Goal: Download file/media

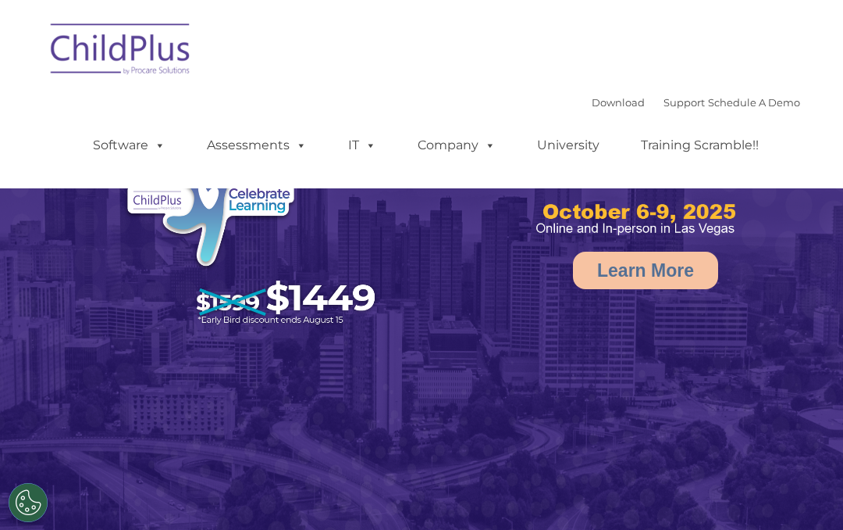
select select "MEDIUM"
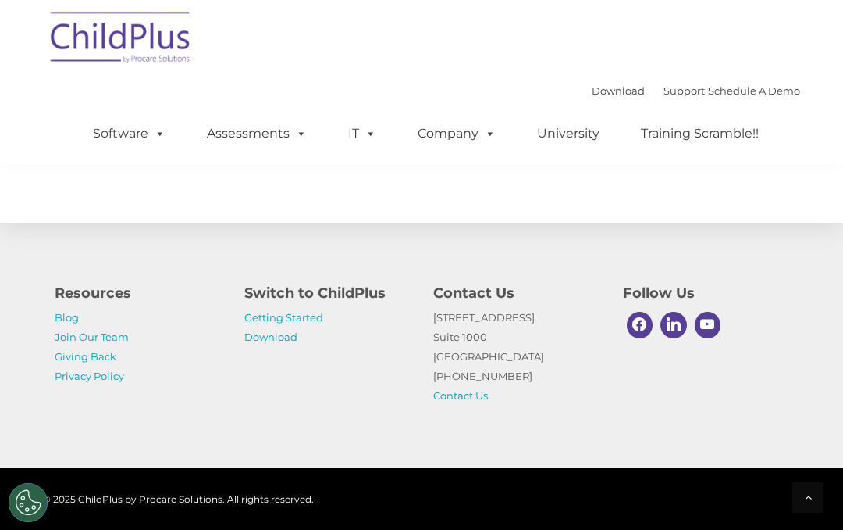
scroll to position [1921, 0]
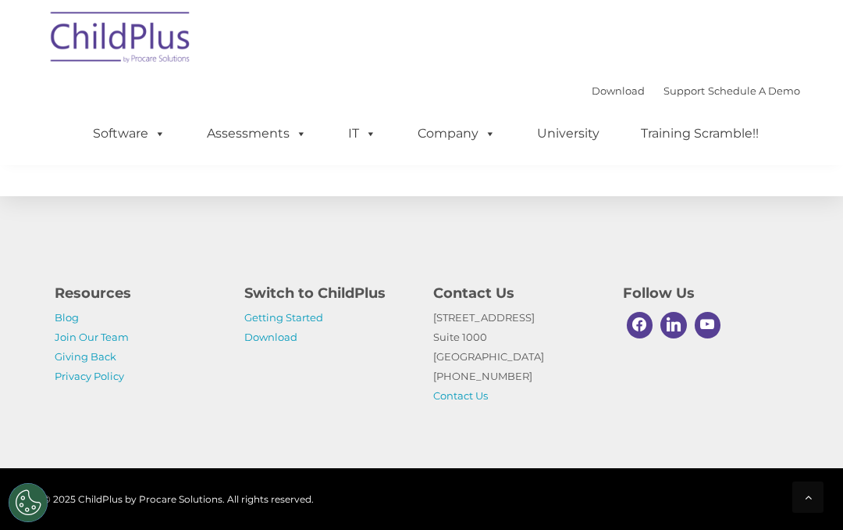
click at [262, 342] on link "Download" at bounding box center [270, 336] width 53 height 12
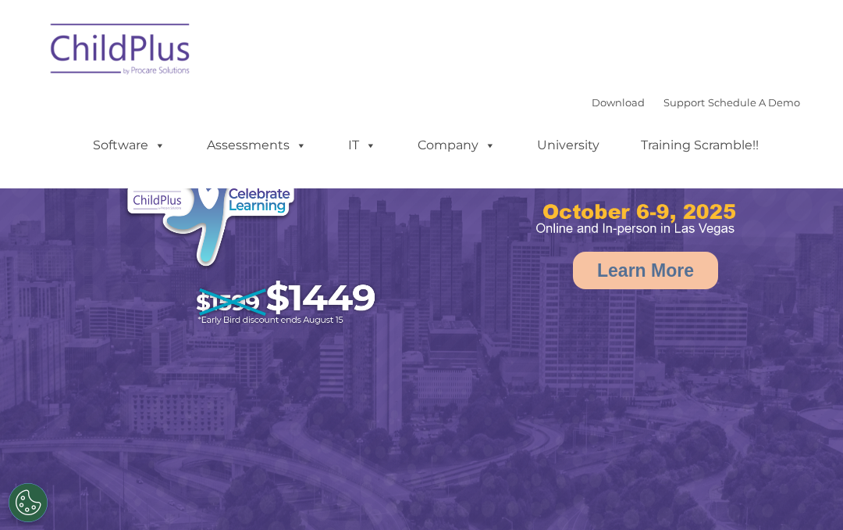
select select "MEDIUM"
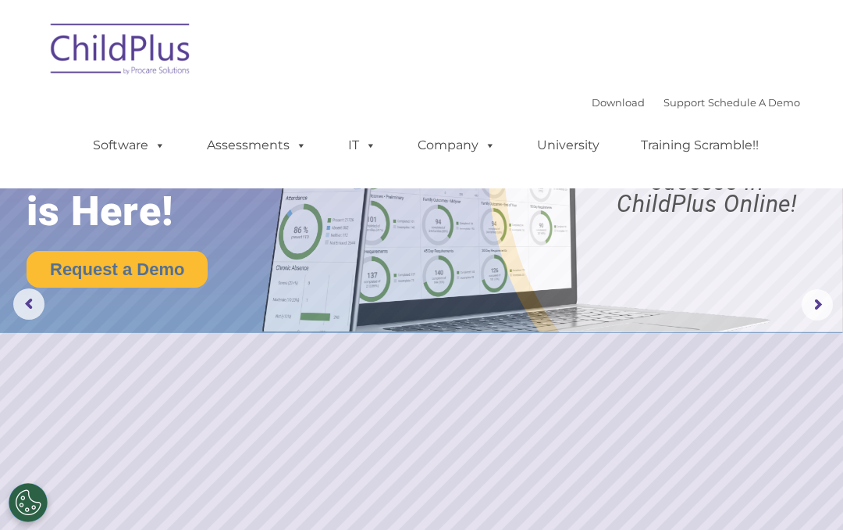
click at [601, 108] on link "Download" at bounding box center [618, 102] width 53 height 12
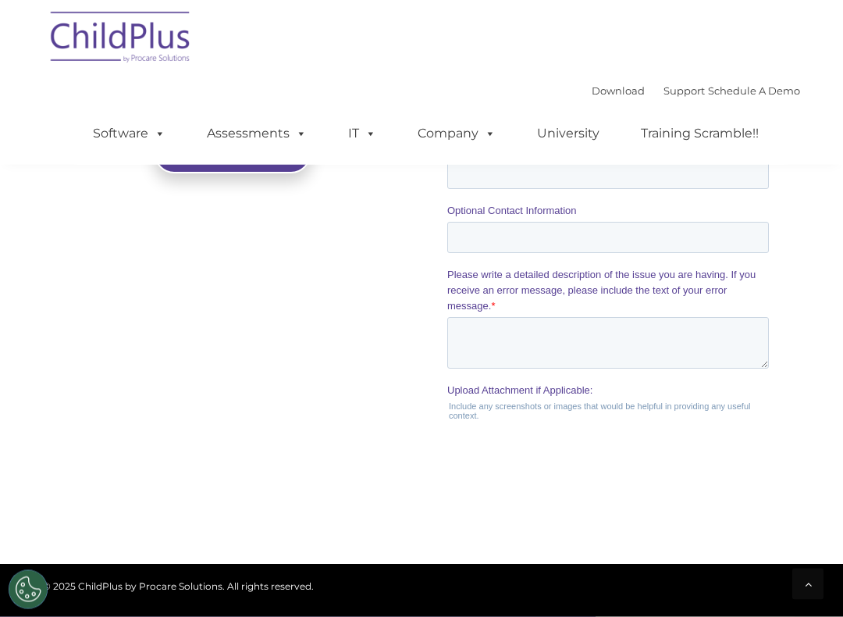
scroll to position [1576, 0]
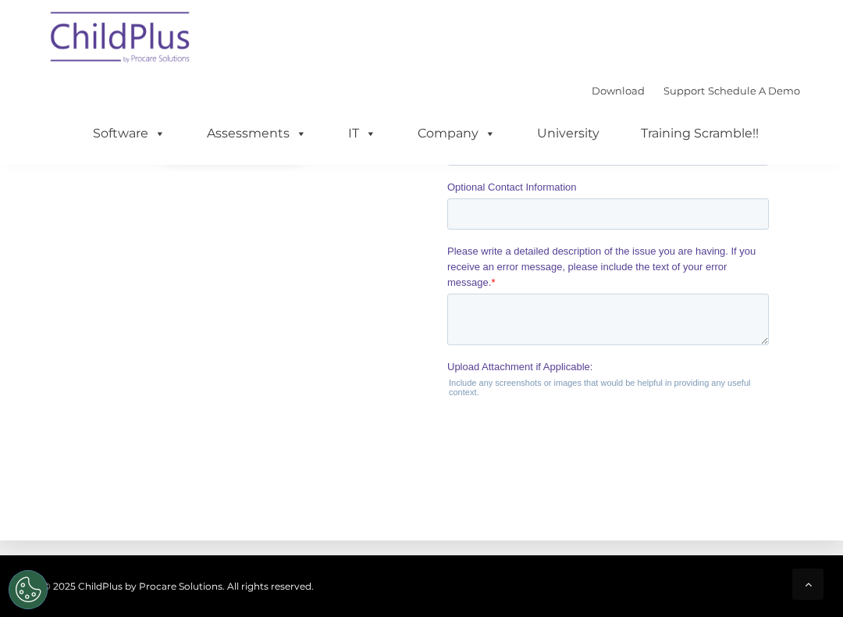
click at [487, 135] on span at bounding box center [487, 133] width 17 height 15
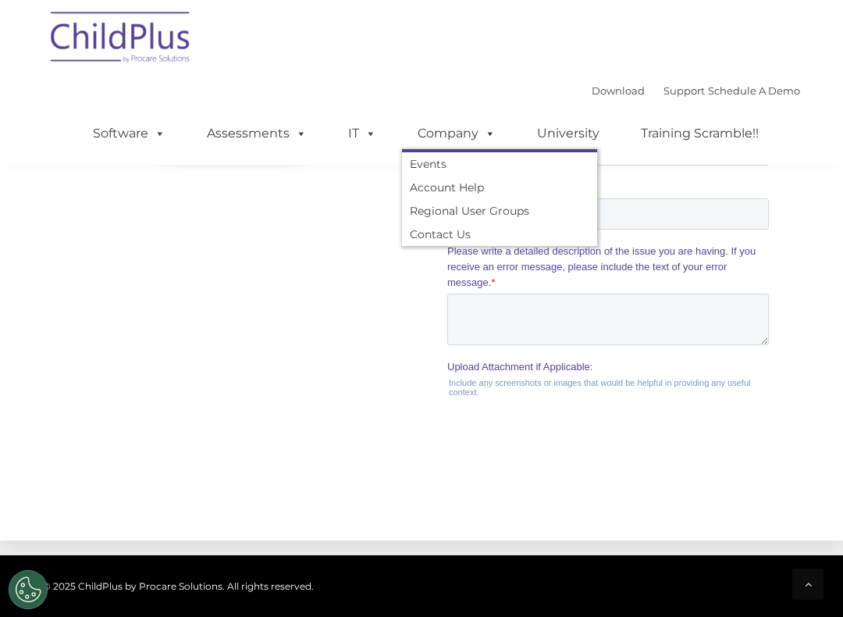
click at [163, 132] on span at bounding box center [156, 133] width 17 height 15
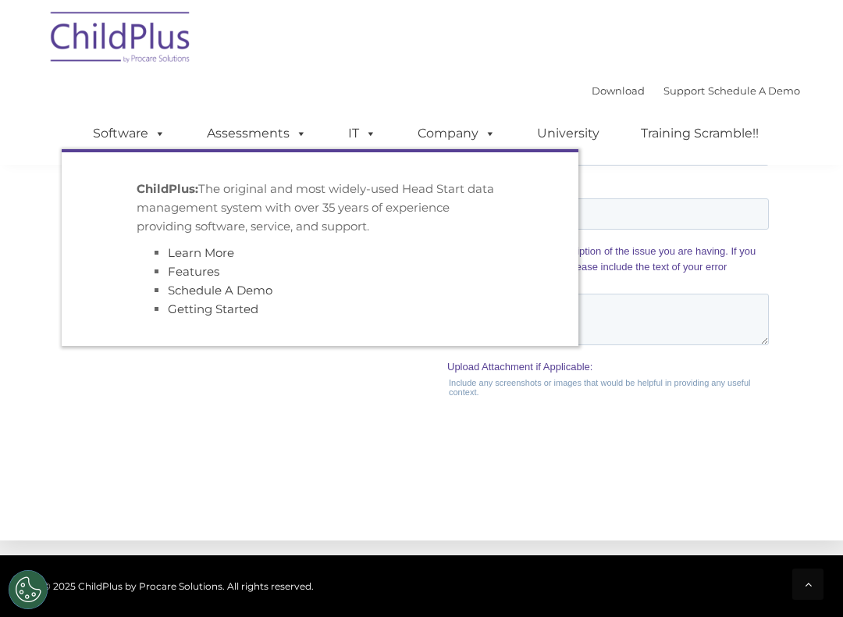
click at [265, 137] on link "Assessments" at bounding box center [256, 133] width 131 height 31
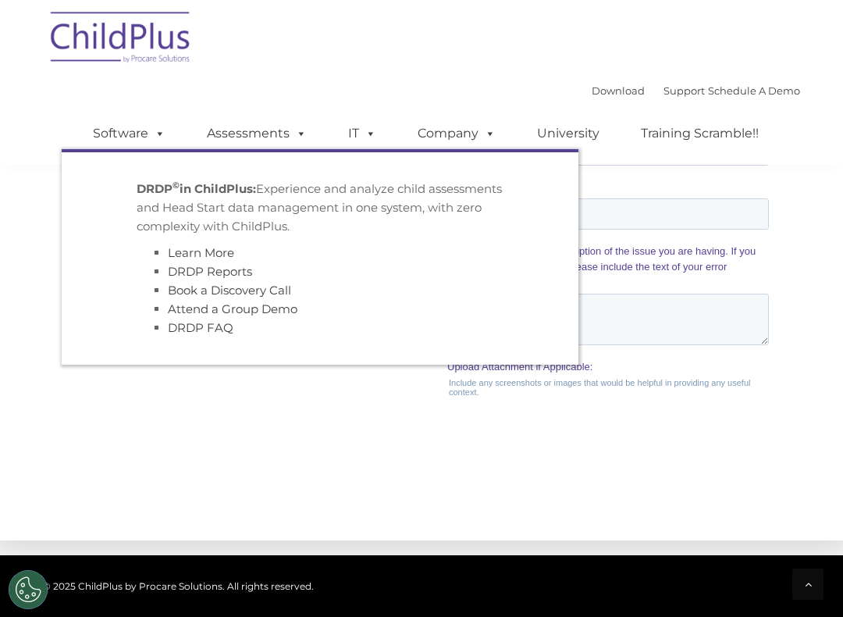
click at [774, 461] on div "Submit" at bounding box center [611, 489] width 328 height 56
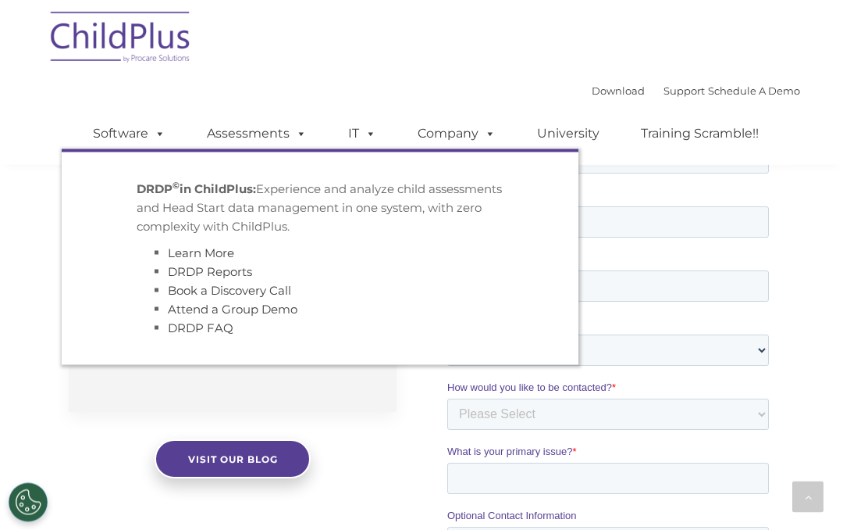
scroll to position [1240, 0]
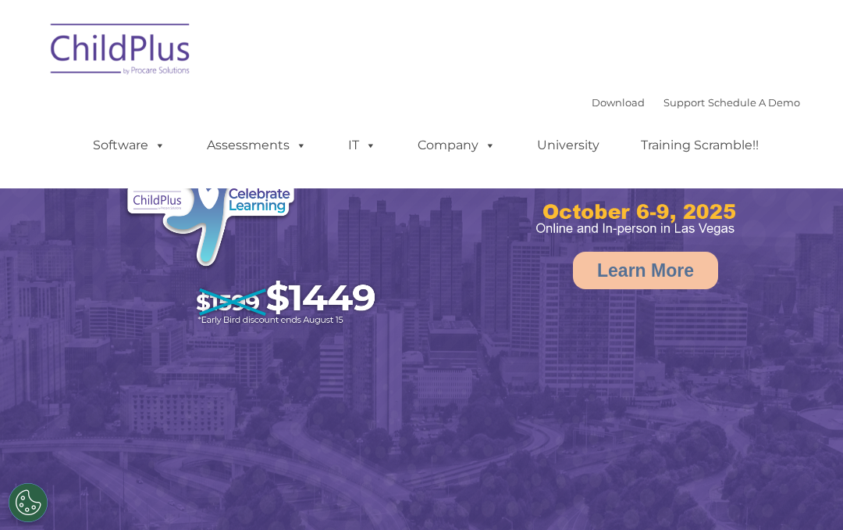
select select "MEDIUM"
